Goal: Task Accomplishment & Management: Complete application form

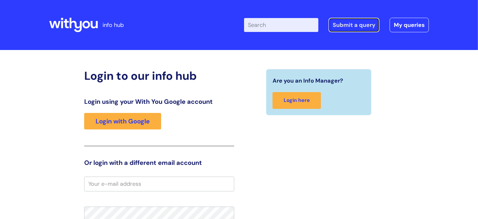
click at [366, 25] on link "Submit a query" at bounding box center [353, 25] width 51 height 15
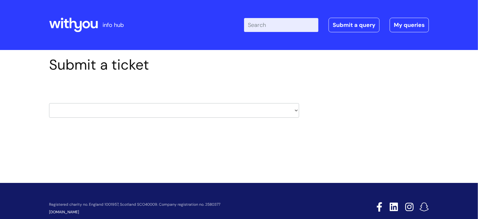
click at [297, 109] on select "HR / People IT and Support Clinical Drug Alerts Finance Accounts Data Support T…" at bounding box center [174, 110] width 250 height 15
select select "it_and_support"
click at [49, 103] on select "HR / People IT and Support Clinical Drug Alerts Finance Accounts Data Support T…" at bounding box center [174, 110] width 250 height 15
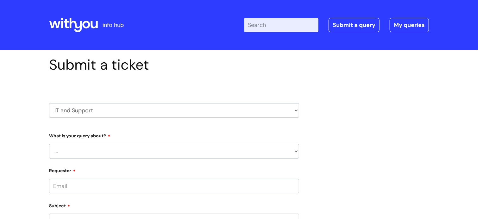
click at [297, 150] on select "... Mobile Phone Reset & MFA Accounts, Starters and Leavers IT Hardware issue I…" at bounding box center [174, 151] width 250 height 15
select select "System/software"
click at [49, 144] on select "... Mobile Phone Reset & MFA Accounts, Starters and Leavers IT Hardware issue I…" at bounding box center [174, 151] width 250 height 15
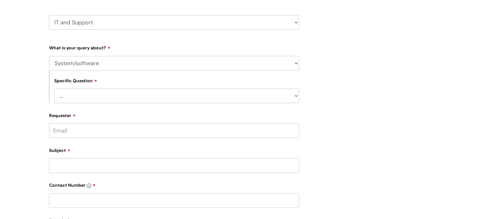
scroll to position [95, 0]
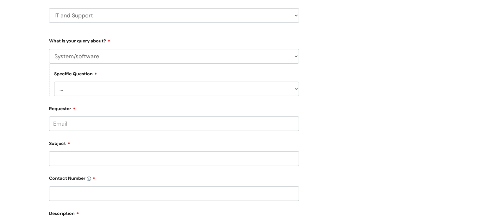
click at [296, 89] on select "... Halo PCMIS Iaptus NHS Email CJSM Email Mitel Another System Google (Workspa…" at bounding box center [176, 89] width 245 height 15
select select "Google (Workspace)"
click at [54, 82] on select "... Halo PCMIS Iaptus NHS Email CJSM Email Mitel Another System Google (Workspa…" at bounding box center [176, 89] width 245 height 15
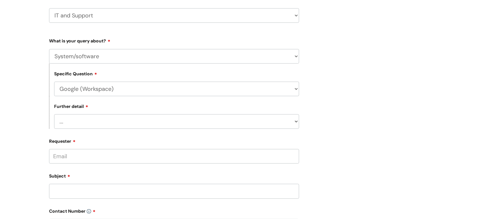
click at [296, 121] on select "... I’d like to add/remove user(s) to a shared email inbox I’d like to add/remo…" at bounding box center [176, 121] width 245 height 15
select select "Anything else"
click at [54, 115] on select "... I’d like to add/remove user(s) to a shared email inbox I’d like to add/remo…" at bounding box center [176, 121] width 245 height 15
click at [95, 159] on input "Requester" at bounding box center [174, 156] width 250 height 15
type input "[EMAIL_ADDRESS][DOMAIN_NAME]"
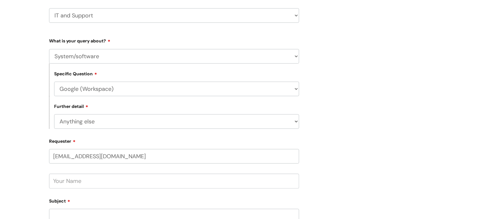
click at [85, 181] on input "text" at bounding box center [174, 181] width 250 height 15
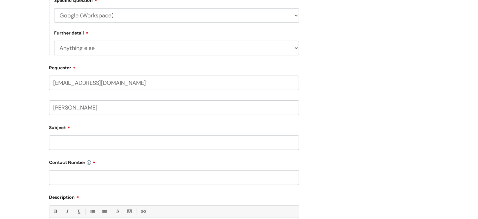
scroll to position [190, 0]
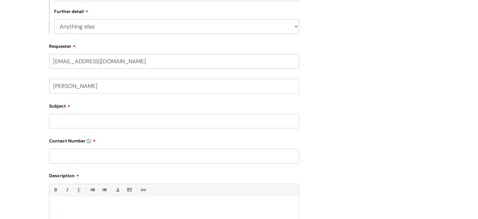
type input "[PERSON_NAME]"
click at [73, 120] on input "Subject" at bounding box center [174, 121] width 250 height 15
type input "GoogleMeet is not working properly"
click at [74, 157] on input "text" at bounding box center [174, 156] width 250 height 15
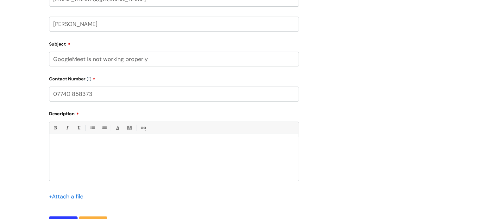
scroll to position [253, 0]
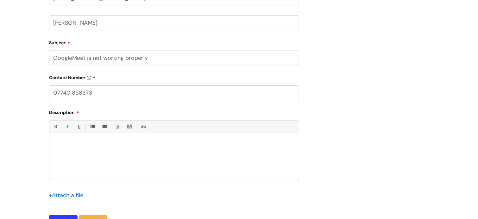
type input "07740 858373"
click at [97, 151] on div at bounding box center [173, 158] width 249 height 44
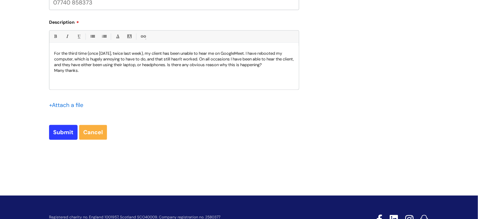
scroll to position [348, 0]
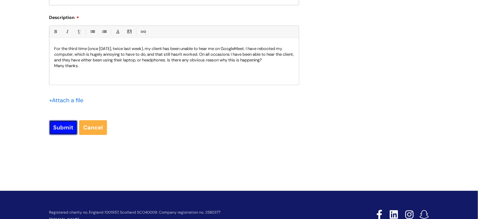
click at [62, 126] on input "Submit" at bounding box center [63, 127] width 28 height 15
type input "Please Wait..."
